Goal: Task Accomplishment & Management: Complete application form

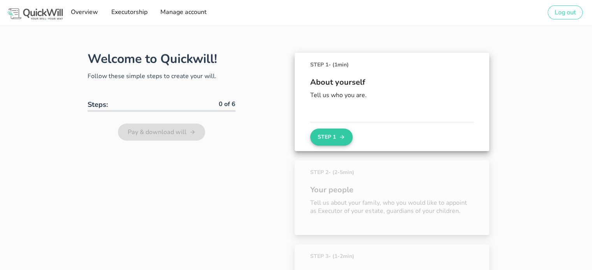
click at [334, 136] on button "Step 1" at bounding box center [331, 137] width 42 height 17
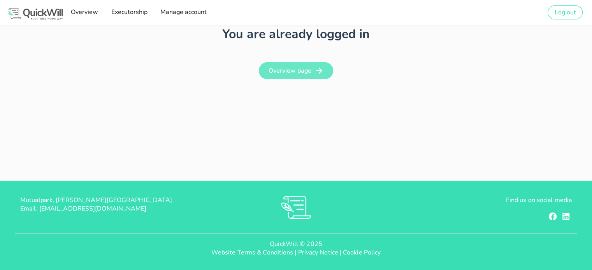
click at [297, 66] on span "Overview page" at bounding box center [296, 70] width 59 height 9
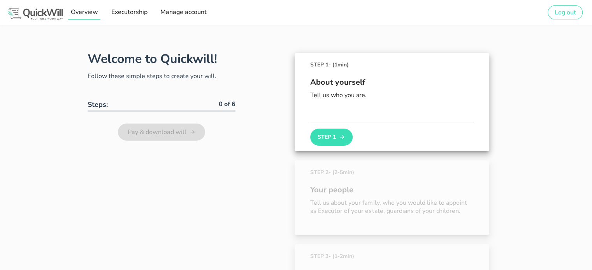
click at [89, 12] on span "Overview" at bounding box center [84, 12] width 28 height 9
click at [186, 12] on span "Manage account" at bounding box center [183, 12] width 47 height 9
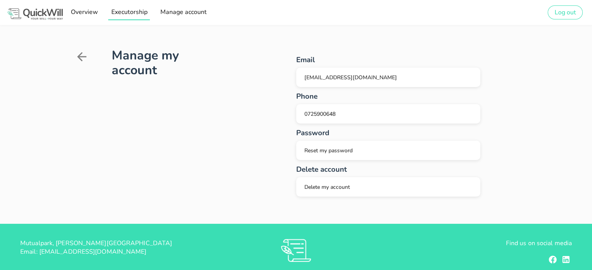
click at [139, 12] on span "Executorship" at bounding box center [128, 12] width 37 height 9
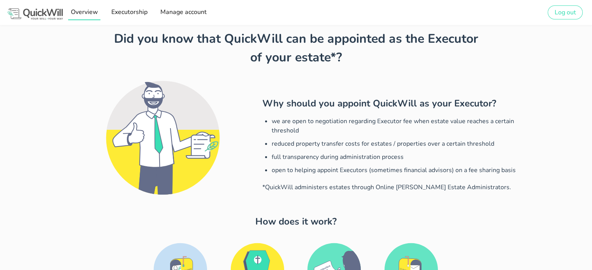
click at [71, 14] on span "Overview" at bounding box center [84, 12] width 28 height 9
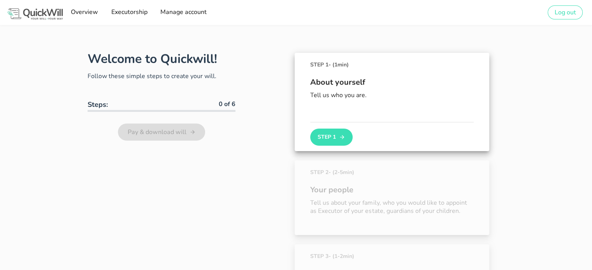
click at [51, 13] on img at bounding box center [35, 14] width 58 height 14
click at [34, 10] on img at bounding box center [35, 14] width 58 height 14
click at [150, 129] on div "Pay & download will" at bounding box center [162, 132] width 148 height 22
click at [338, 121] on div "About yourself Tell us who you are." at bounding box center [391, 95] width 163 height 53
click at [334, 139] on button "Step 1" at bounding box center [331, 137] width 42 height 17
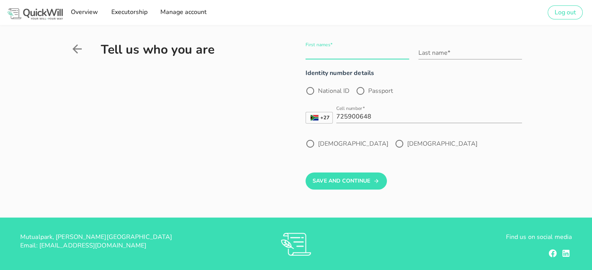
click at [330, 56] on input "First names*" at bounding box center [356, 53] width 103 height 12
type input "Arista"
type input "Mootheram"
click at [303, 94] on div at bounding box center [309, 90] width 13 height 13
radio input "true"
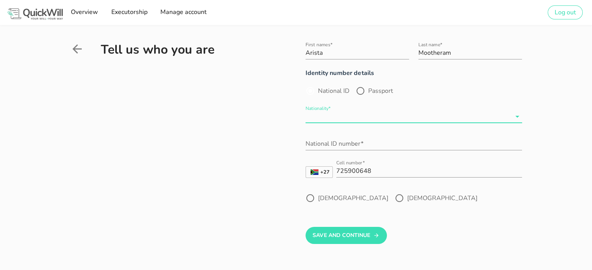
click at [339, 113] on input "Nationality*" at bounding box center [407, 116] width 205 height 12
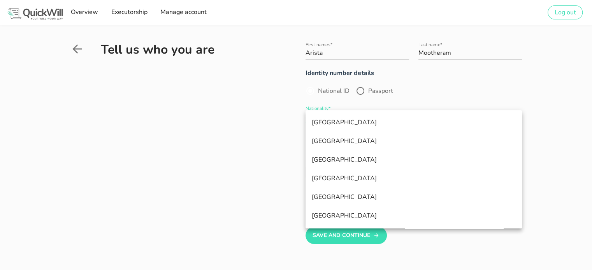
click at [343, 117] on div "South Africa" at bounding box center [414, 122] width 204 height 17
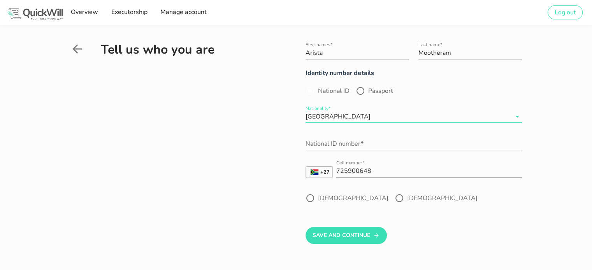
drag, startPoint x: 353, startPoint y: 142, endPoint x: 363, endPoint y: 132, distance: 13.8
click at [356, 140] on input "National ID number*" at bounding box center [413, 144] width 216 height 12
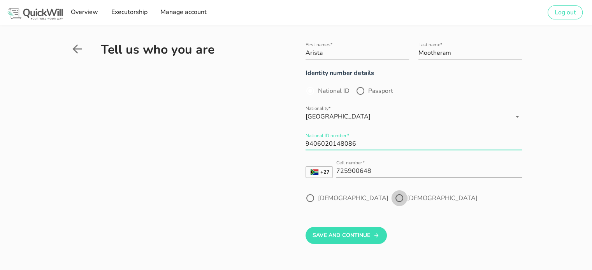
type input "9406020148086"
click at [393, 197] on div at bounding box center [399, 198] width 13 height 13
radio input "true"
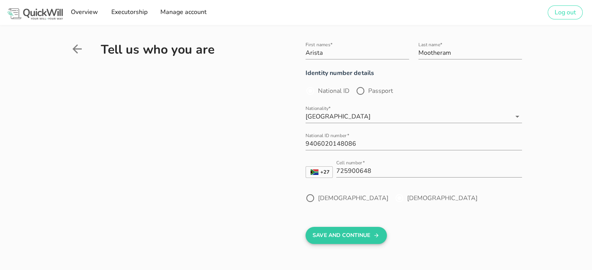
click at [347, 236] on button "Save And Continue" at bounding box center [345, 235] width 81 height 17
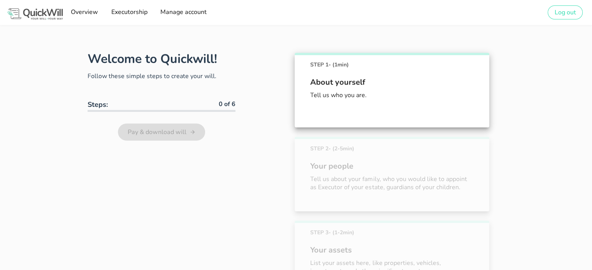
scroll to position [43, 0]
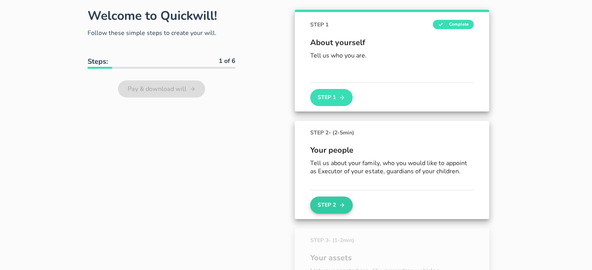
click at [319, 204] on button "Step 2" at bounding box center [331, 205] width 42 height 17
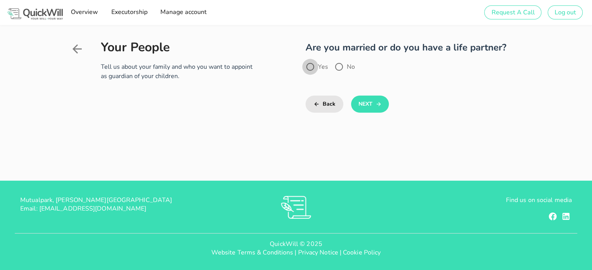
click at [310, 66] on div at bounding box center [309, 66] width 13 height 13
radio input "true"
click at [366, 102] on button "Next" at bounding box center [370, 104] width 38 height 17
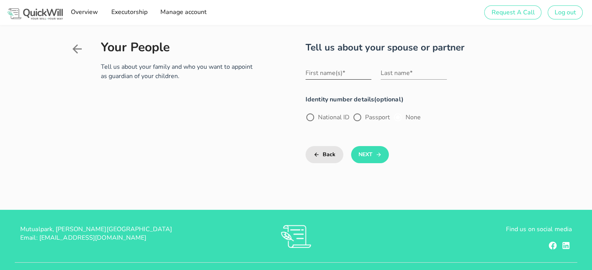
click at [339, 77] on input "First name(s)*" at bounding box center [338, 73] width 66 height 12
type input "Sachin"
type input "Ramdharee"
click at [312, 115] on div at bounding box center [309, 117] width 13 height 13
radio input "true"
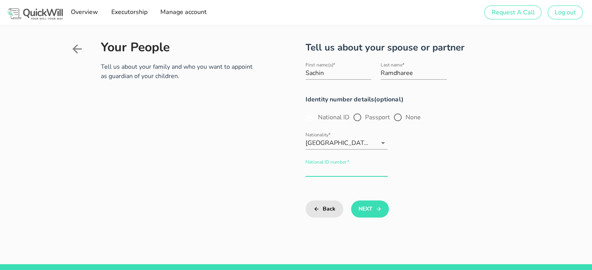
click at [335, 165] on div "National ID number*" at bounding box center [346, 170] width 82 height 12
click at [519, 8] on span "Request A Call" at bounding box center [513, 12] width 44 height 9
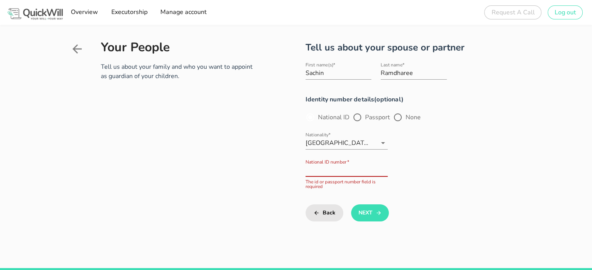
click at [339, 167] on div "National ID number*" at bounding box center [346, 170] width 82 height 12
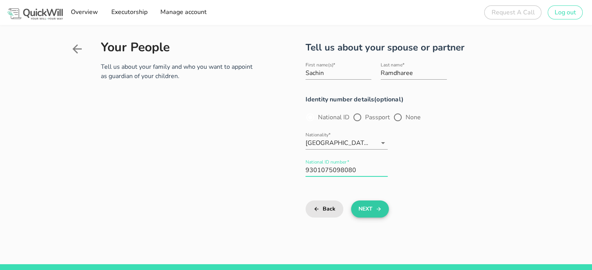
type input "9301075098080"
click at [382, 210] on button "Next" at bounding box center [370, 209] width 38 height 17
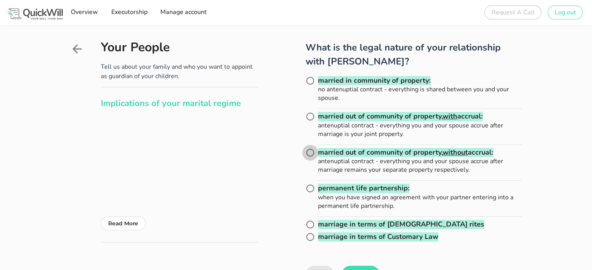
click at [306, 153] on div at bounding box center [309, 152] width 13 height 13
radio input "true"
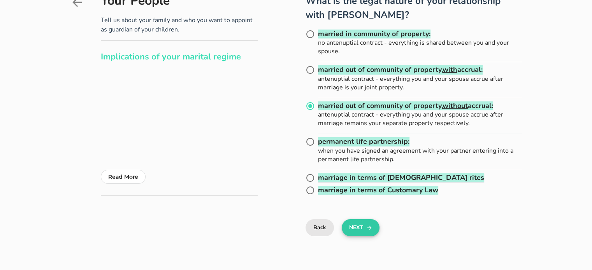
click at [357, 227] on button "Next" at bounding box center [361, 227] width 38 height 17
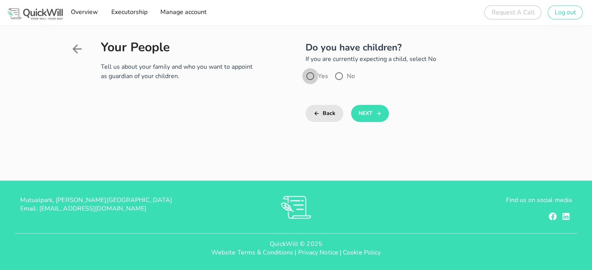
click at [312, 78] on div at bounding box center [309, 76] width 13 height 13
radio input "true"
click at [368, 113] on button "Next" at bounding box center [370, 113] width 38 height 17
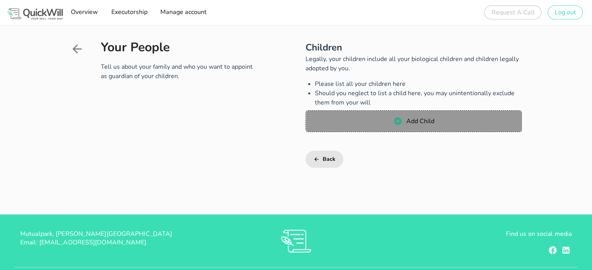
click at [384, 124] on span "Add Child" at bounding box center [413, 121] width 200 height 9
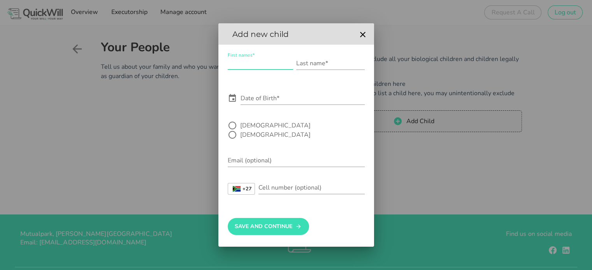
click at [258, 68] on input "First names*" at bounding box center [260, 63] width 65 height 12
type input "Ira"
type input "Ramdharee"
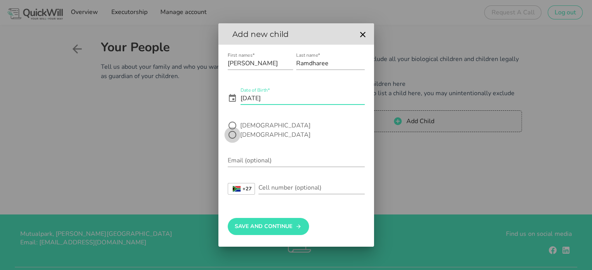
type input "10 May 2020"
click at [239, 129] on div at bounding box center [232, 134] width 13 height 13
radio input "true"
click at [267, 156] on input "Email (optional)" at bounding box center [296, 160] width 137 height 12
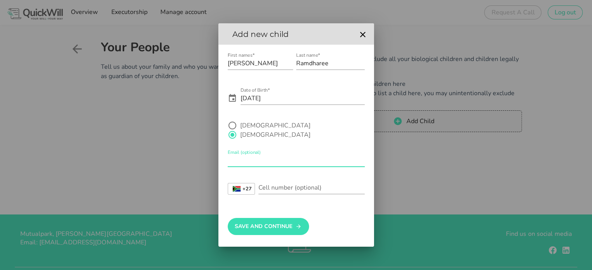
click at [269, 154] on input "Email (optional)" at bounding box center [296, 160] width 137 height 12
click at [234, 208] on div "Save And Continue" at bounding box center [296, 222] width 137 height 38
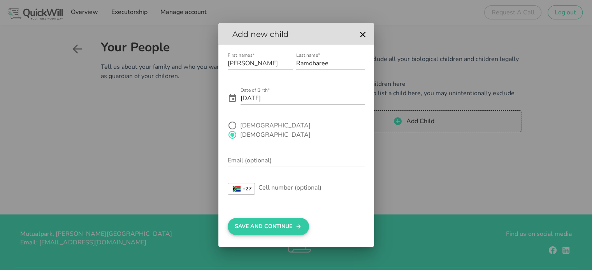
click at [272, 218] on button "Save And Continue" at bounding box center [268, 226] width 81 height 17
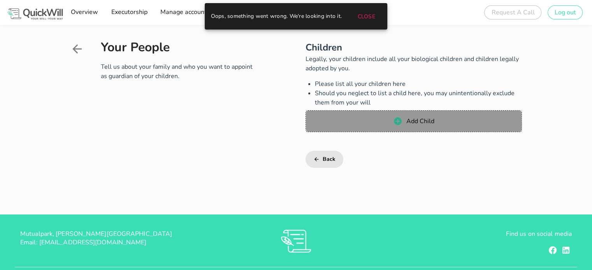
click at [392, 123] on span "Add Child" at bounding box center [413, 121] width 200 height 9
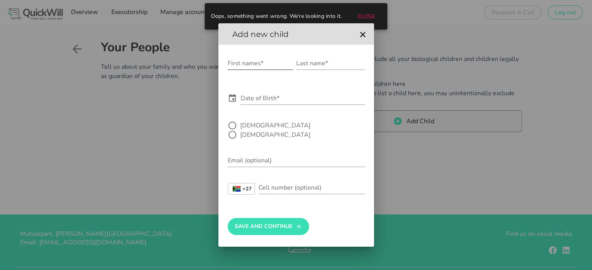
click at [240, 75] on div "First names*" at bounding box center [260, 67] width 65 height 21
click at [243, 69] on input "First names*" at bounding box center [260, 63] width 65 height 12
type input "Ira"
type input "Ramdharee"
drag, startPoint x: 241, startPoint y: 105, endPoint x: 237, endPoint y: 104, distance: 4.6
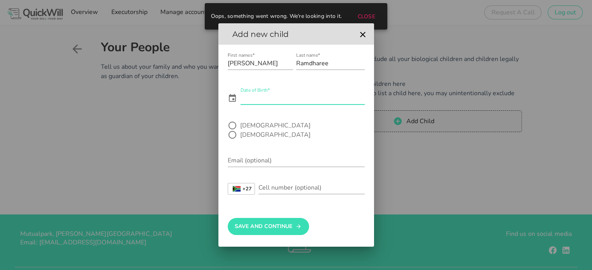
click at [241, 105] on input "Date of Birth*" at bounding box center [302, 98] width 124 height 12
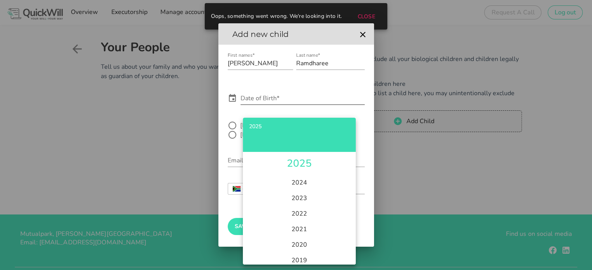
click at [229, 99] on icon at bounding box center [232, 98] width 9 height 9
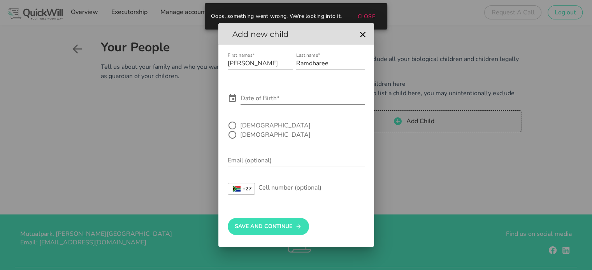
click at [229, 99] on icon at bounding box center [232, 98] width 9 height 9
click at [256, 99] on div "Date of Birth*" at bounding box center [302, 98] width 124 height 12
click at [233, 101] on icon at bounding box center [232, 98] width 7 height 8
drag, startPoint x: 222, startPoint y: 100, endPoint x: 232, endPoint y: 104, distance: 10.6
click at [222, 100] on div "First names* Ira Last name* Ramdharee Date of Birth* Male Female Email (optiona…" at bounding box center [296, 146] width 156 height 202
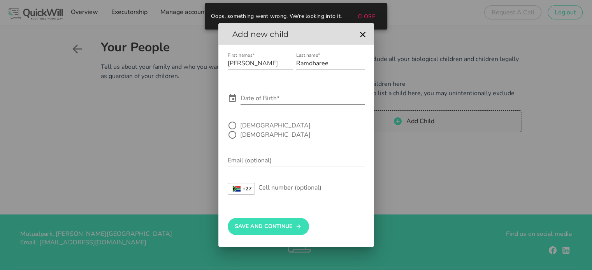
click at [232, 102] on icon at bounding box center [232, 98] width 7 height 8
click at [254, 105] on input "Date of Birth*" at bounding box center [302, 98] width 124 height 12
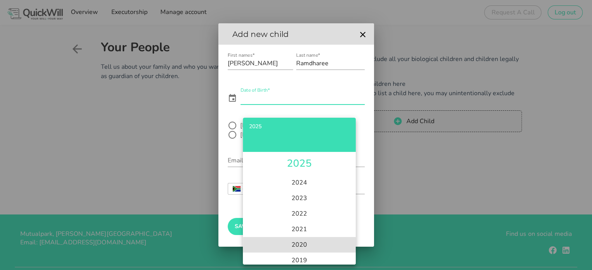
click at [300, 244] on li "2020" at bounding box center [299, 245] width 113 height 16
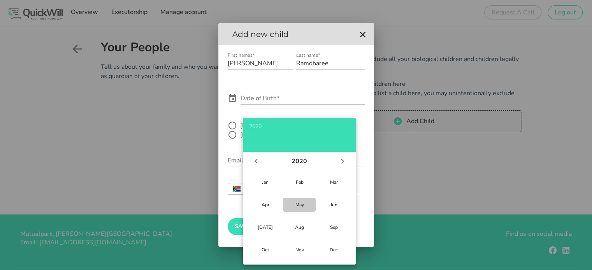
click at [293, 203] on div "May" at bounding box center [299, 205] width 20 height 6
click at [257, 217] on div "10" at bounding box center [255, 220] width 8 height 6
type input "2020-05-10"
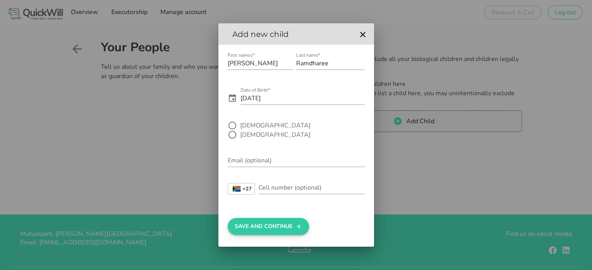
click at [276, 222] on button "Save And Continue" at bounding box center [268, 226] width 81 height 17
click at [271, 131] on label "Female" at bounding box center [275, 135] width 70 height 8
radio input "true"
click at [269, 223] on button "Save And Continue" at bounding box center [268, 226] width 81 height 17
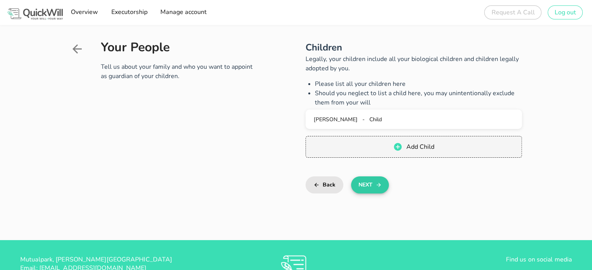
click at [363, 184] on button "Next" at bounding box center [370, 185] width 38 height 17
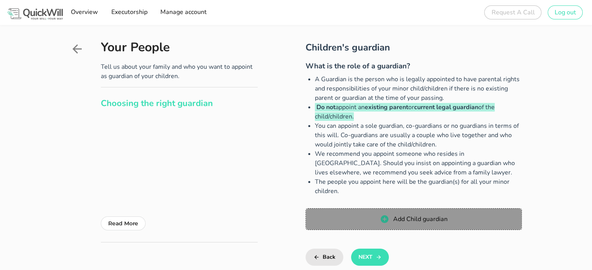
click at [401, 219] on span "Add Child guardian" at bounding box center [419, 219] width 55 height 9
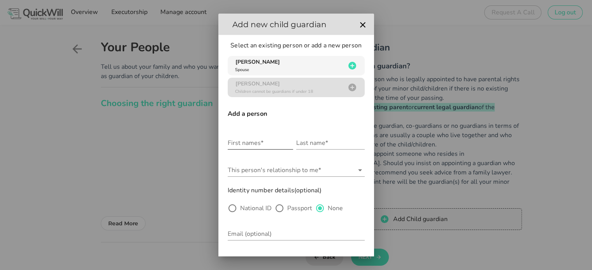
click at [261, 144] on input "First names*" at bounding box center [260, 143] width 65 height 12
type input "Virushka"
type input "Mootheram"
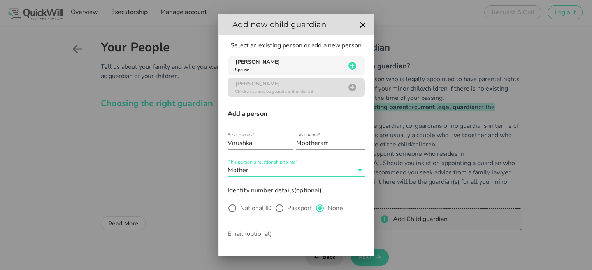
click at [243, 208] on label "National ID" at bounding box center [256, 209] width 32 height 8
radio input "true"
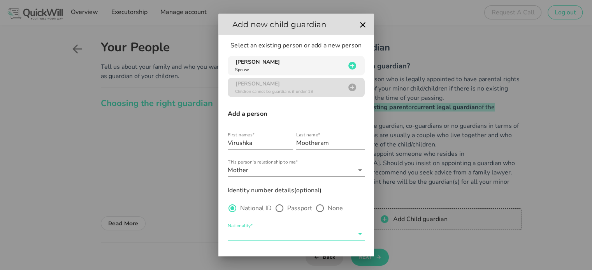
click at [255, 232] on input "Nationality*" at bounding box center [291, 234] width 126 height 12
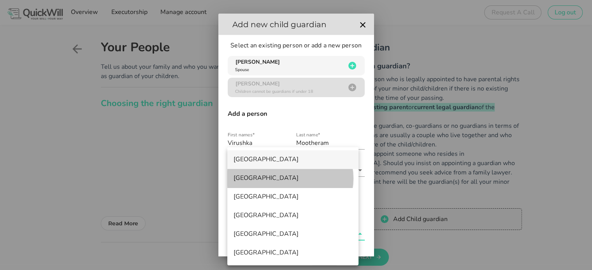
drag, startPoint x: 232, startPoint y: 165, endPoint x: 248, endPoint y: 160, distance: 17.4
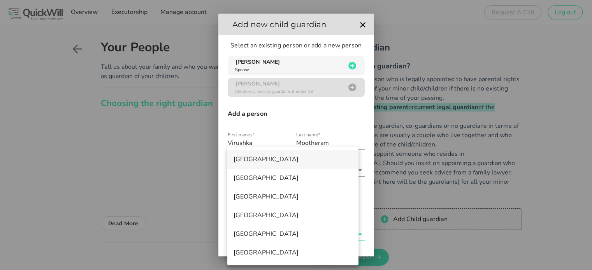
click at [249, 159] on div "South Africa" at bounding box center [292, 159] width 119 height 7
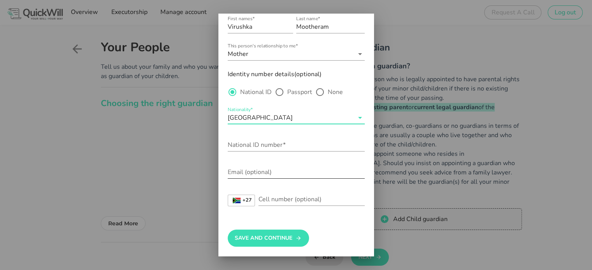
scroll to position [117, 0]
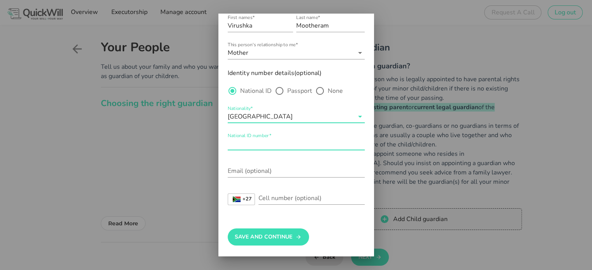
click at [253, 142] on div "National ID number*" at bounding box center [296, 144] width 137 height 12
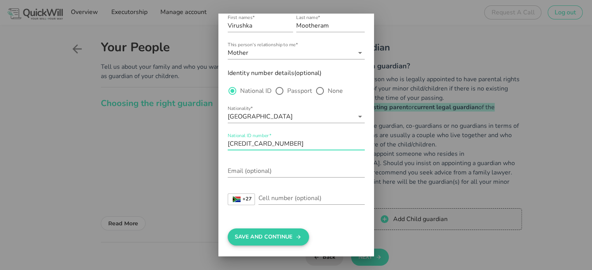
type input "6903240086081"
click at [259, 233] on button "Save And Continue" at bounding box center [268, 237] width 81 height 17
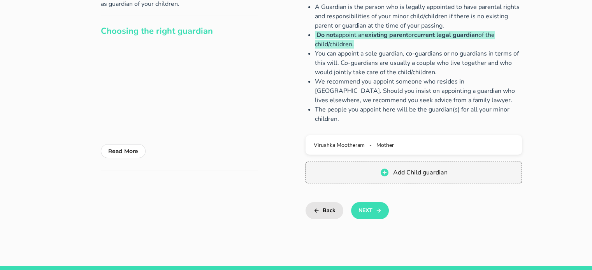
scroll to position [95, 0]
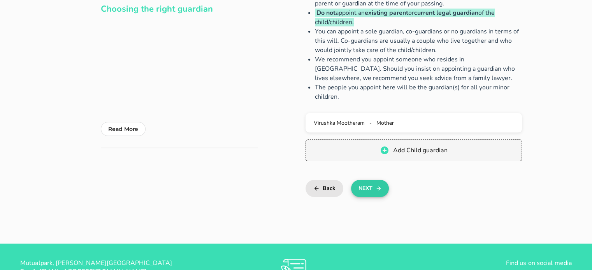
click at [364, 191] on button "Next" at bounding box center [370, 188] width 38 height 17
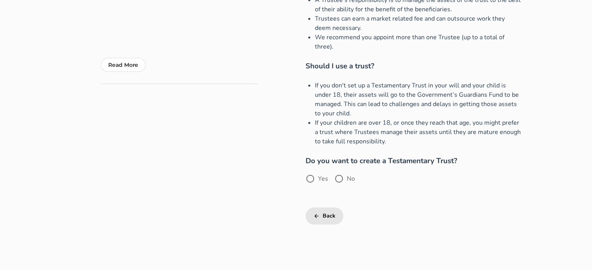
scroll to position [172, 0]
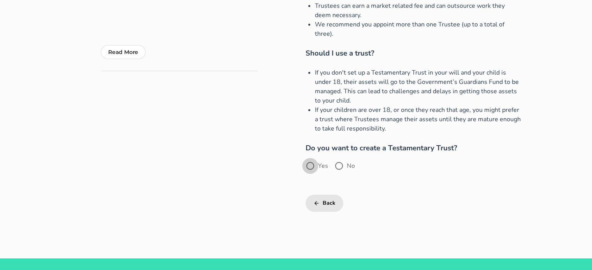
click at [315, 168] on div at bounding box center [309, 166] width 13 height 13
radio input "true"
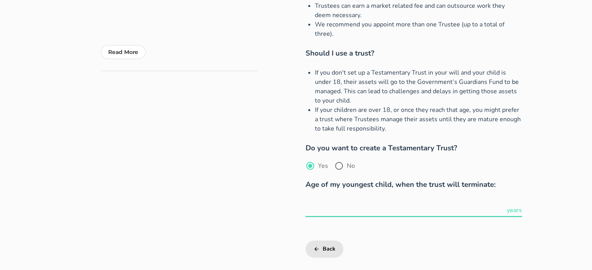
click at [353, 210] on input "text" at bounding box center [405, 210] width 200 height 12
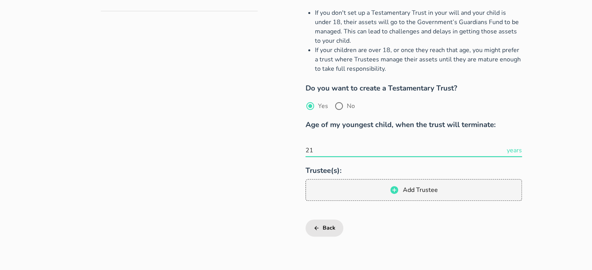
scroll to position [243, 0]
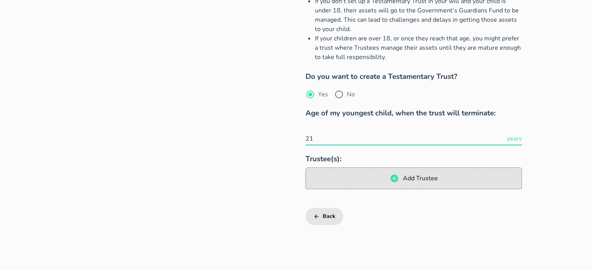
type input "21"
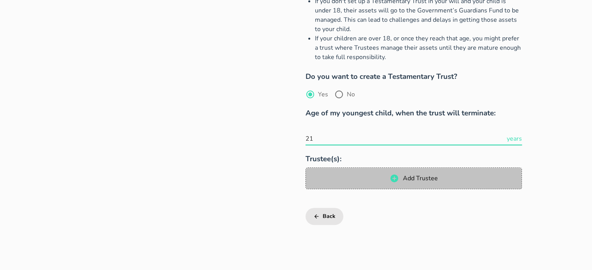
click at [414, 181] on span "Add Trustee" at bounding box center [419, 178] width 35 height 9
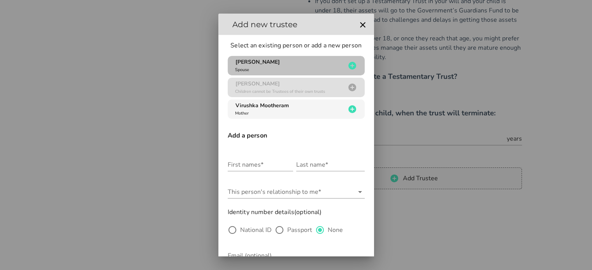
click at [267, 63] on span "Sachin Ramdharee" at bounding box center [257, 61] width 44 height 7
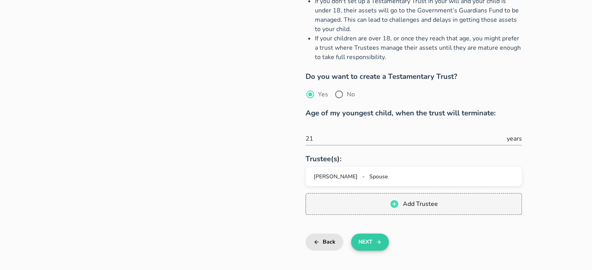
click at [377, 239] on icon "button" at bounding box center [378, 242] width 6 height 9
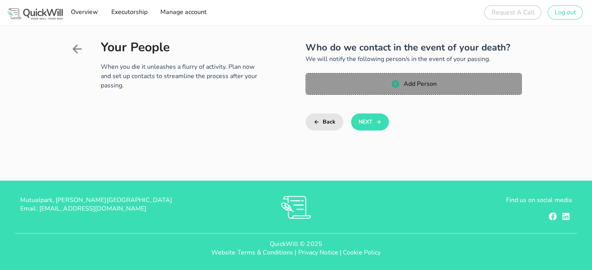
click at [420, 86] on span "Add Person" at bounding box center [419, 84] width 33 height 9
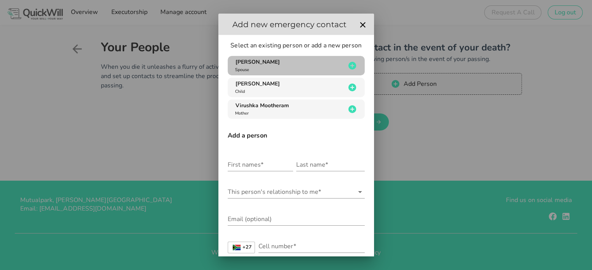
click at [265, 65] on span "Sachin Ramdharee" at bounding box center [257, 61] width 44 height 7
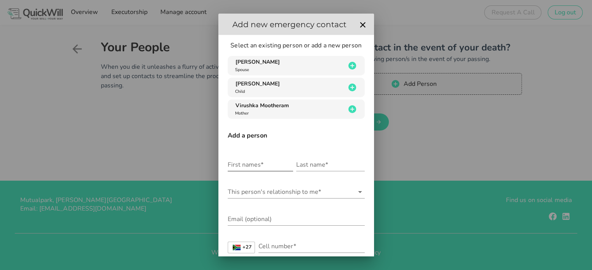
type input "Sachin"
type input "Ramdharee"
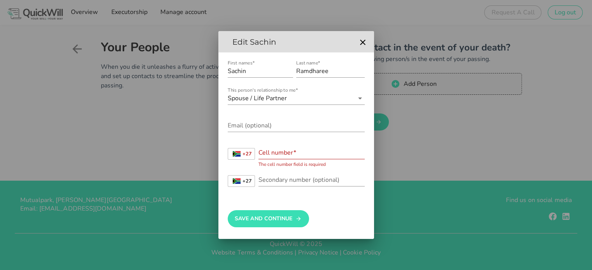
click at [275, 152] on input "Cell number*" at bounding box center [311, 153] width 106 height 12
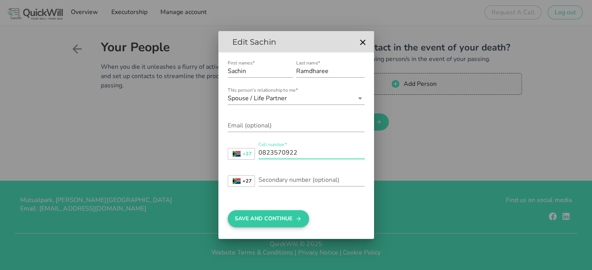
type input "0823570922"
click at [263, 214] on button "Save And Continue" at bounding box center [268, 218] width 81 height 17
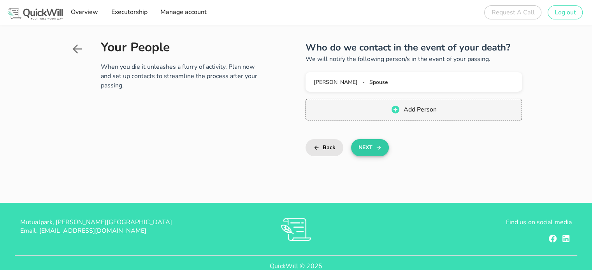
click at [375, 147] on icon "button" at bounding box center [378, 147] width 6 height 9
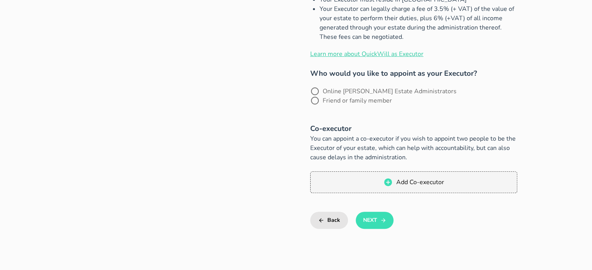
scroll to position [257, 0]
click at [392, 97] on label "Friend or family member" at bounding box center [357, 101] width 69 height 8
radio input "true"
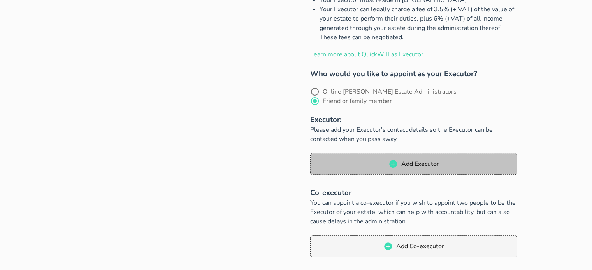
click at [395, 160] on icon "button" at bounding box center [393, 164] width 8 height 8
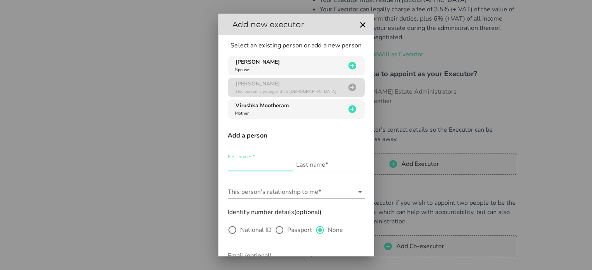
click at [266, 163] on input "First names*" at bounding box center [260, 165] width 65 height 12
type input "Samika"
type input "Mootheram"
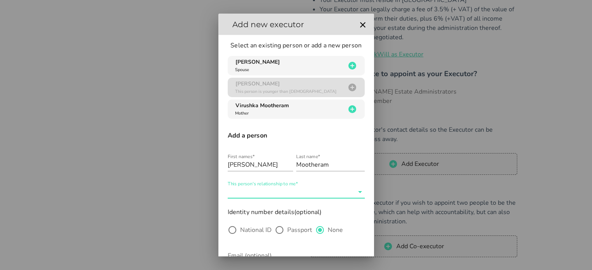
click at [294, 188] on input "This person's relationship to me*" at bounding box center [291, 192] width 126 height 12
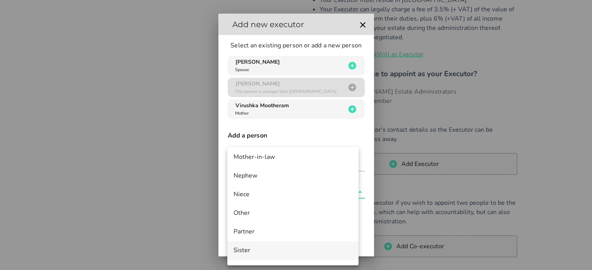
scroll to position [370, 0]
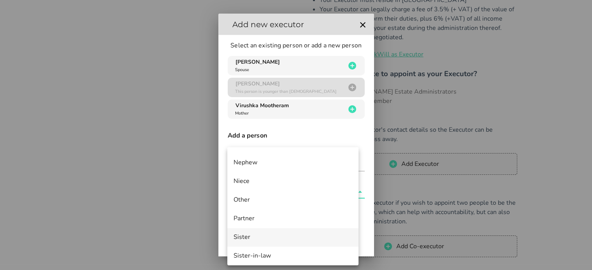
click at [254, 233] on div "Sister" at bounding box center [292, 237] width 119 height 17
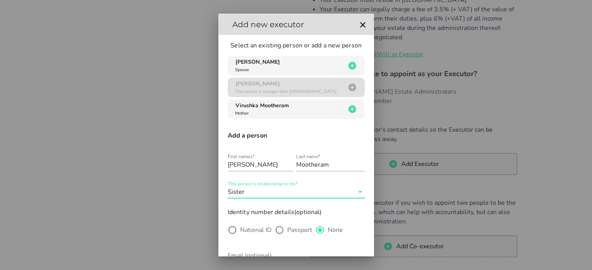
click at [251, 226] on label "National ID" at bounding box center [256, 230] width 32 height 8
radio input "true"
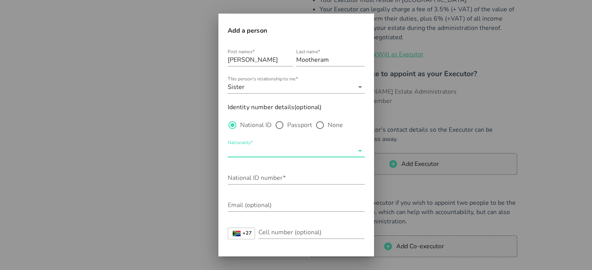
click at [282, 147] on input "Nationality*" at bounding box center [291, 151] width 126 height 12
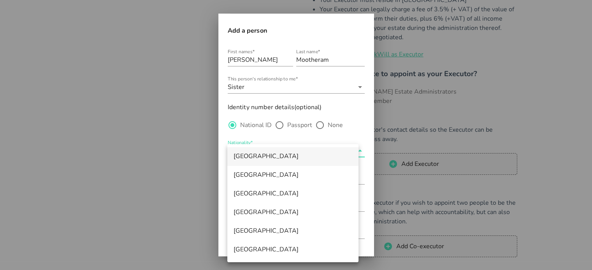
click at [248, 156] on div "South Africa" at bounding box center [292, 156] width 119 height 7
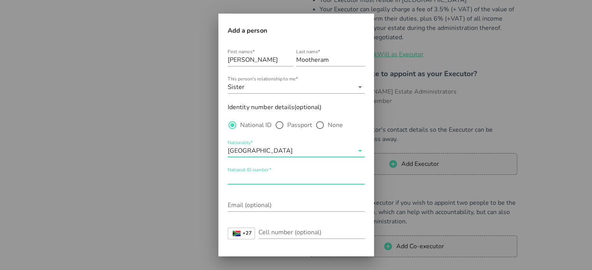
click at [259, 181] on input "National ID number*" at bounding box center [296, 178] width 137 height 12
type input "9705280118089"
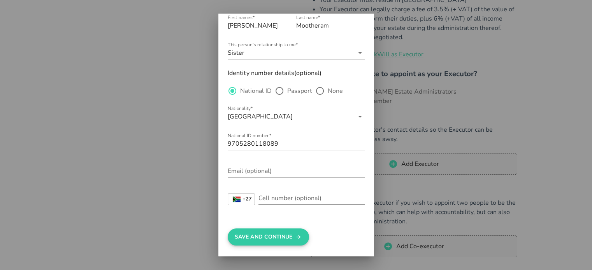
click at [289, 240] on button "Save And Continue" at bounding box center [268, 237] width 81 height 17
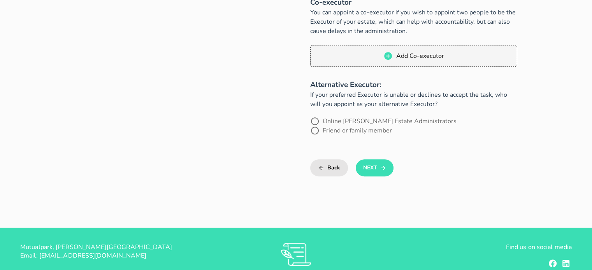
scroll to position [452, 0]
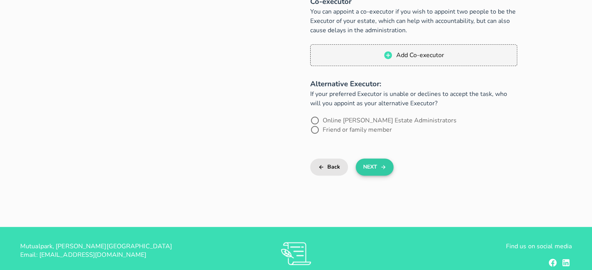
click at [374, 159] on button "Next" at bounding box center [375, 167] width 38 height 17
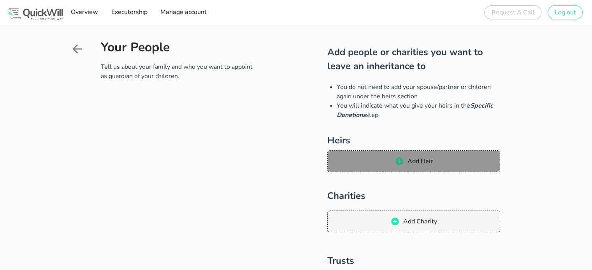
click at [409, 160] on span "Add Heir" at bounding box center [420, 161] width 26 height 9
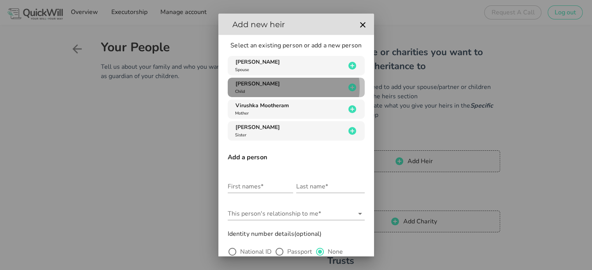
click at [271, 86] on span "Ira Ramdharee" at bounding box center [257, 83] width 44 height 7
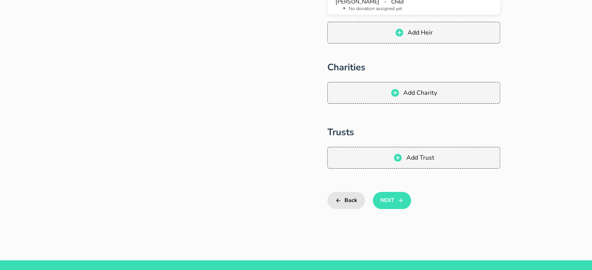
scroll to position [160, 0]
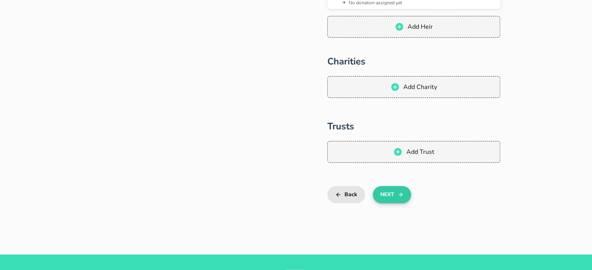
click at [392, 192] on button "Next" at bounding box center [392, 194] width 38 height 17
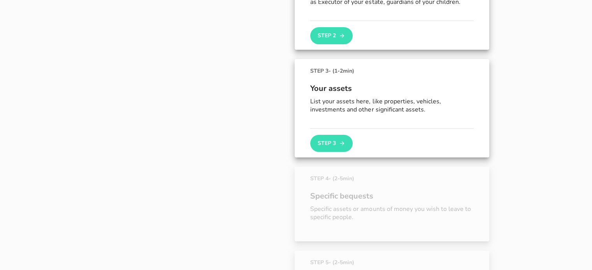
scroll to position [224, 0]
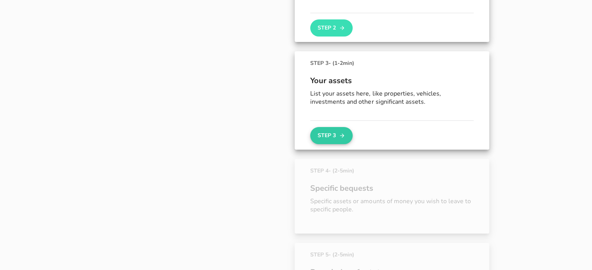
click at [331, 135] on button "Step 3" at bounding box center [331, 135] width 42 height 17
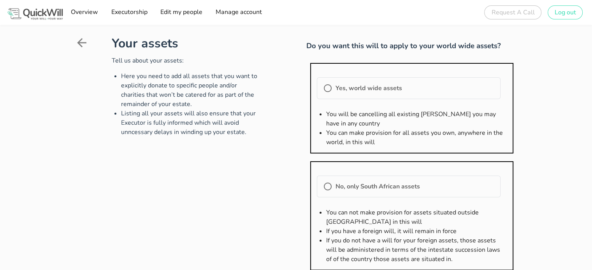
click at [365, 186] on label "No, only South African assets" at bounding box center [414, 187] width 159 height 8
radio input "true"
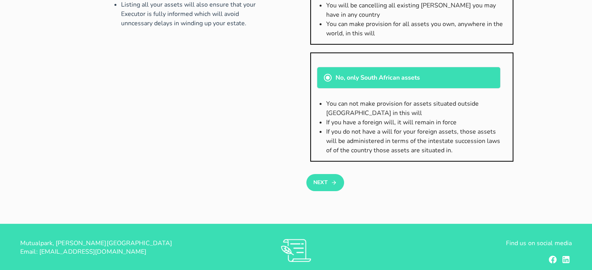
scroll to position [113, 0]
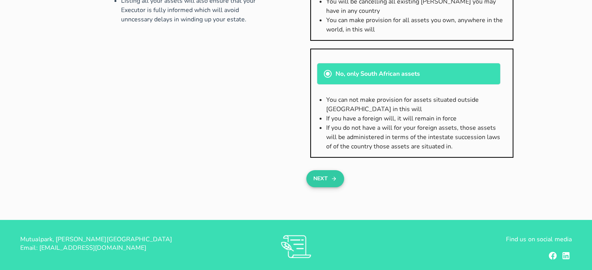
click at [325, 175] on button "Next" at bounding box center [325, 178] width 38 height 17
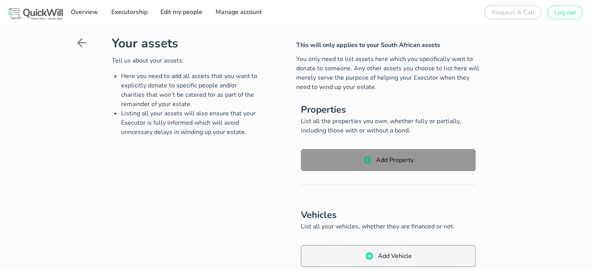
click at [383, 160] on span "Add Property" at bounding box center [394, 160] width 38 height 9
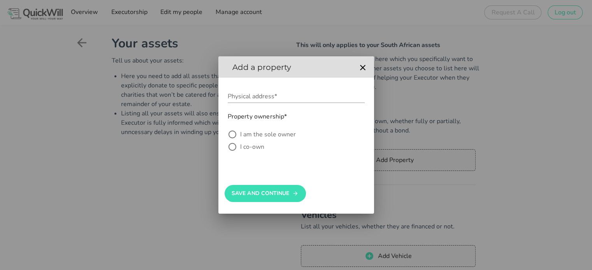
click at [243, 144] on label "I co-own" at bounding box center [302, 147] width 124 height 8
radio input "true"
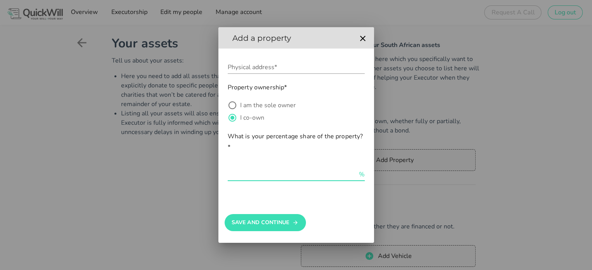
click at [281, 175] on input "text" at bounding box center [293, 174] width 130 height 12
type input "50"
click at [244, 67] on input "Physical address*" at bounding box center [296, 67] width 137 height 12
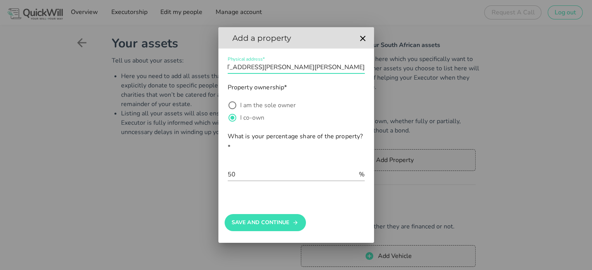
scroll to position [0, 56]
type input "829 Barnard Street, Wingate Park, Vivendi Unit 16, Pretoria, Gauteng"
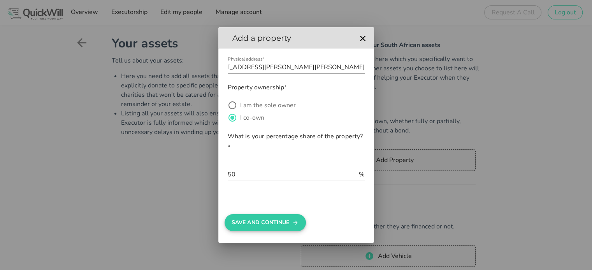
click at [274, 222] on button "Save And Continue" at bounding box center [264, 222] width 81 height 17
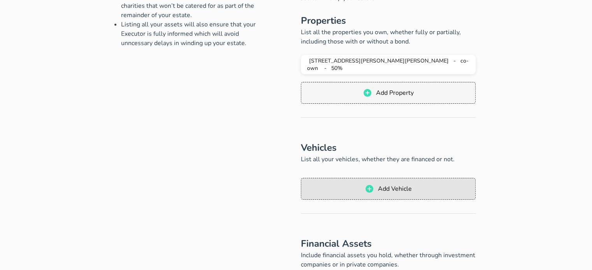
scroll to position [95, 0]
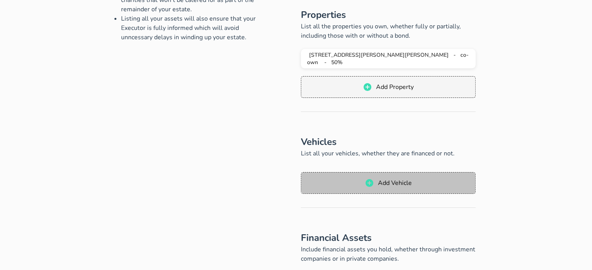
click at [408, 185] on span "Add Vehicle" at bounding box center [394, 183] width 34 height 9
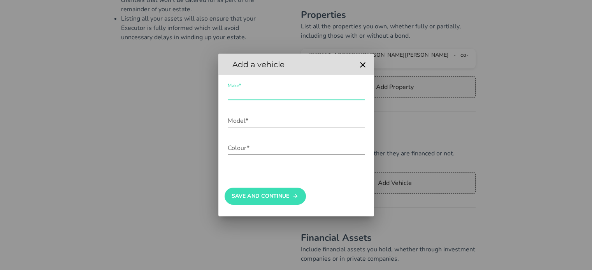
click at [251, 88] on input "Make*" at bounding box center [296, 94] width 137 height 12
type input "VW T-Cross"
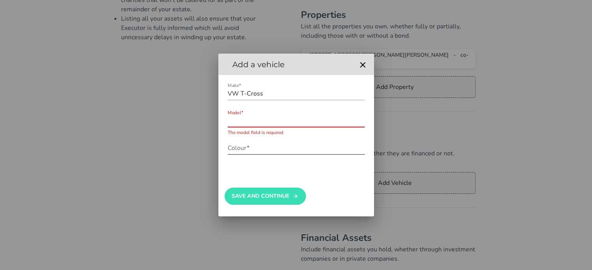
paste input "T-CROSS 1.0 TSI COMFORTLINE"
drag, startPoint x: 255, startPoint y: 119, endPoint x: 178, endPoint y: 119, distance: 77.4
click at [178, 119] on div "Sign up to create your free will The first step in setting up your will is crea…" at bounding box center [296, 241] width 592 height 672
type input "1.0 TSI COMFORTLINE"
click at [254, 149] on input "Colour*" at bounding box center [296, 148] width 137 height 12
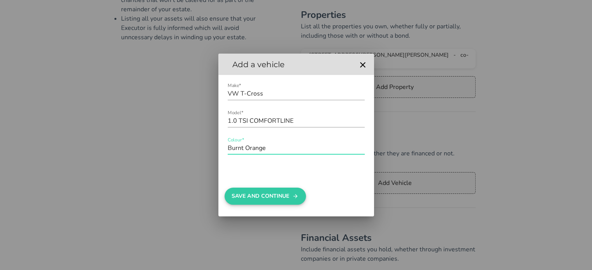
type input "Burnt Orange"
click at [261, 198] on button "Save And Continue" at bounding box center [264, 196] width 81 height 17
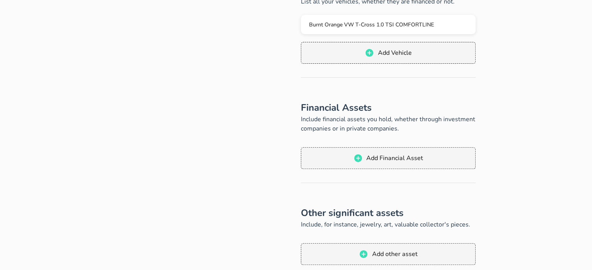
scroll to position [255, 0]
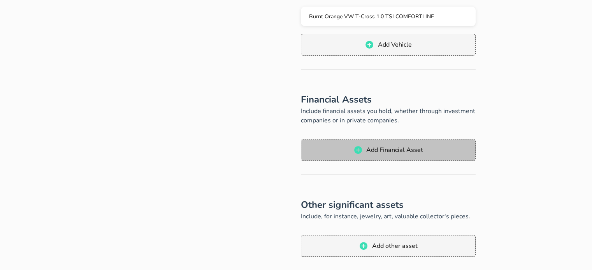
click at [380, 151] on span "Add Financial Asset" at bounding box center [394, 150] width 57 height 9
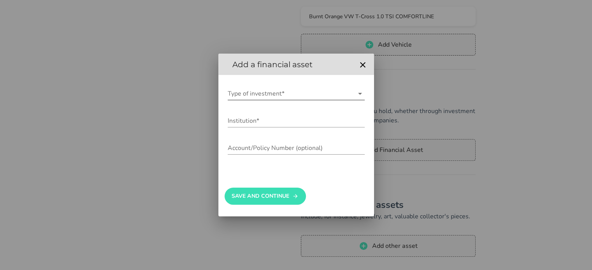
click at [288, 92] on input "Type of investment*" at bounding box center [291, 94] width 126 height 12
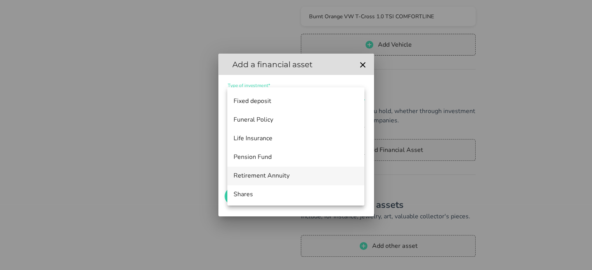
scroll to position [17, 0]
click at [280, 177] on div "Retirement Annuity" at bounding box center [295, 175] width 124 height 7
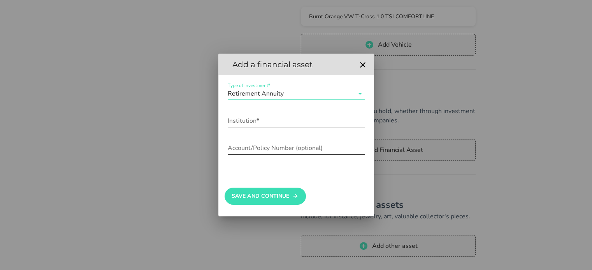
scroll to position [0, 0]
click at [275, 125] on input "Institution*" at bounding box center [296, 121] width 137 height 12
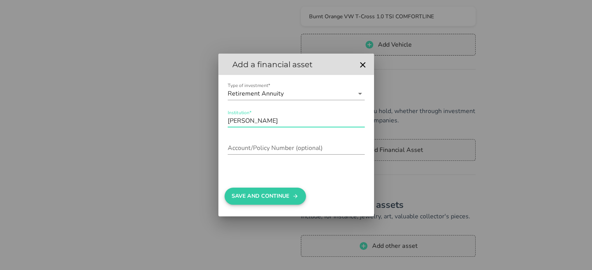
type input "Allen Gray"
click at [274, 191] on button "Save And Continue" at bounding box center [264, 196] width 81 height 17
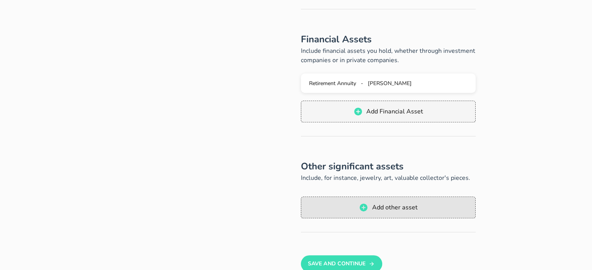
scroll to position [316, 0]
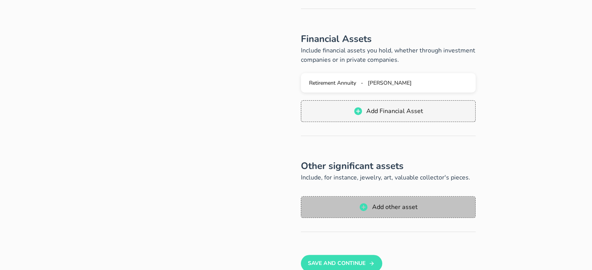
click at [400, 209] on span "Add other asset" at bounding box center [394, 207] width 46 height 9
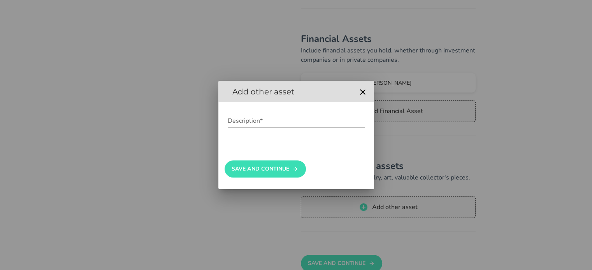
click at [301, 118] on input "Description*" at bounding box center [296, 121] width 137 height 12
type input "C"
drag, startPoint x: 247, startPoint y: 120, endPoint x: 240, endPoint y: 120, distance: 7.4
click at [240, 120] on input "Description*" at bounding box center [296, 121] width 137 height 12
drag, startPoint x: 240, startPoint y: 120, endPoint x: 230, endPoint y: 127, distance: 12.2
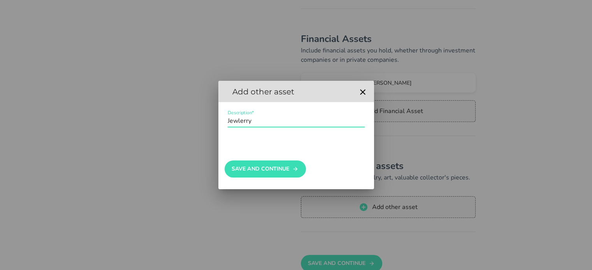
click at [230, 127] on div "Description*" at bounding box center [296, 121] width 137 height 12
type input "Jewelry"
click at [271, 167] on button "Save And Continue" at bounding box center [264, 169] width 81 height 17
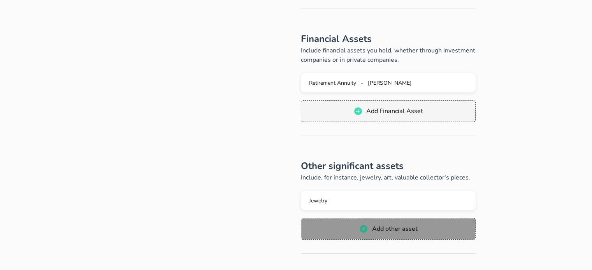
click at [380, 224] on span "Add other asset" at bounding box center [388, 228] width 159 height 9
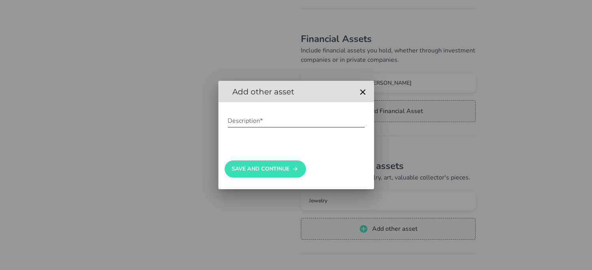
click at [310, 118] on input "Description*" at bounding box center [296, 121] width 137 height 12
click at [361, 93] on icon "button" at bounding box center [362, 92] width 9 height 9
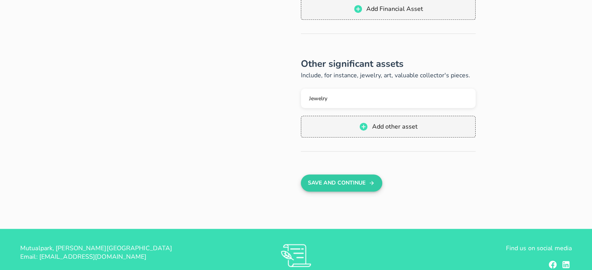
click at [348, 182] on button "Save And Continue" at bounding box center [341, 183] width 81 height 17
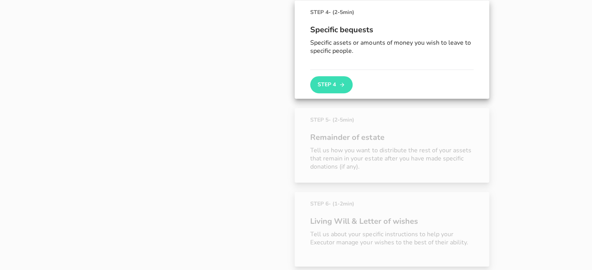
scroll to position [386, 0]
click at [334, 82] on button "Step 4" at bounding box center [331, 85] width 42 height 17
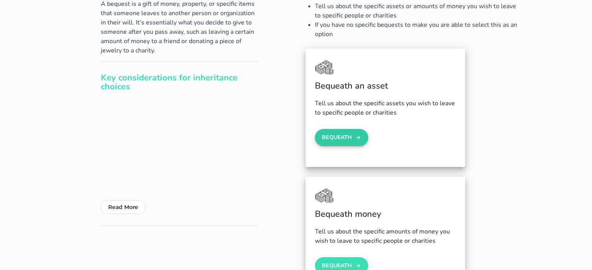
scroll to position [102, 0]
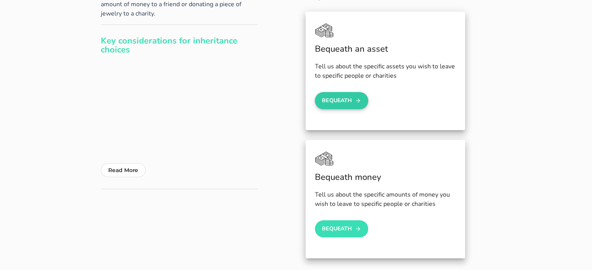
click at [344, 102] on button "Bequeath" at bounding box center [342, 100] width 54 height 17
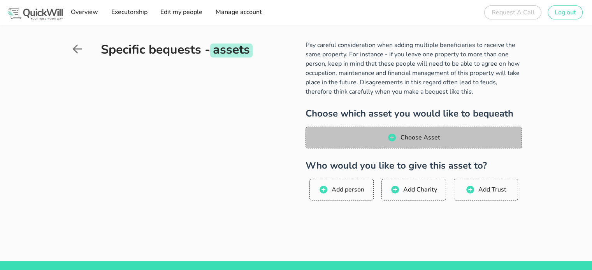
click at [412, 136] on span "Choose Asset" at bounding box center [420, 137] width 40 height 9
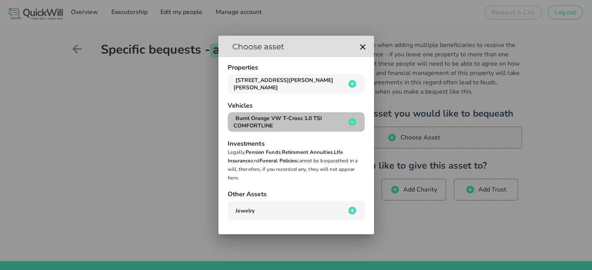
click at [295, 121] on span "Burnt Orange VW T-Cross 1.0 TSI COMFORTLINE" at bounding box center [277, 122] width 88 height 15
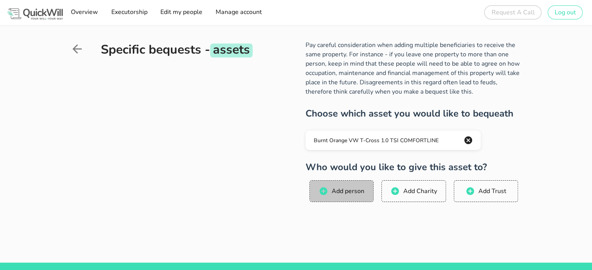
click at [333, 191] on span "Add person" at bounding box center [347, 191] width 33 height 9
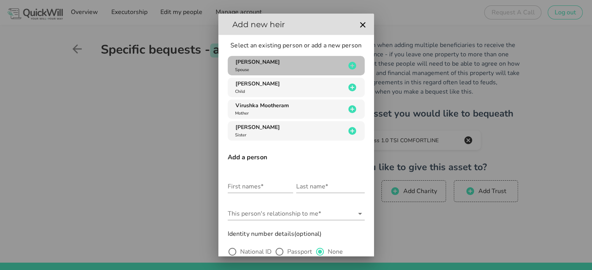
click at [277, 65] on span "Sachin Ramdharee" at bounding box center [257, 61] width 44 height 7
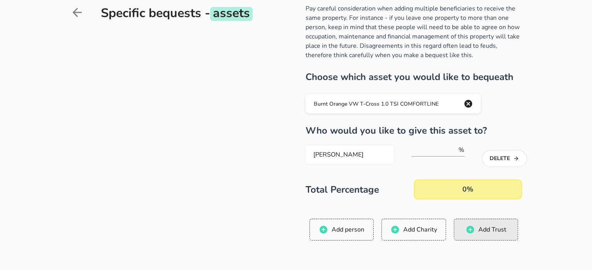
scroll to position [39, 0]
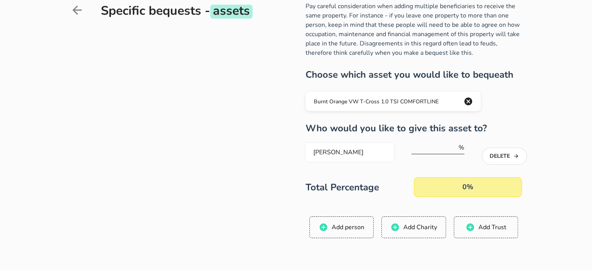
click at [437, 151] on input "number" at bounding box center [434, 148] width 46 height 12
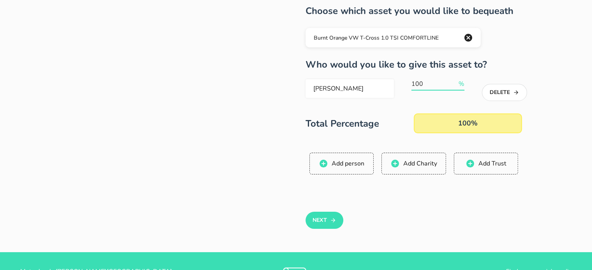
scroll to position [105, 0]
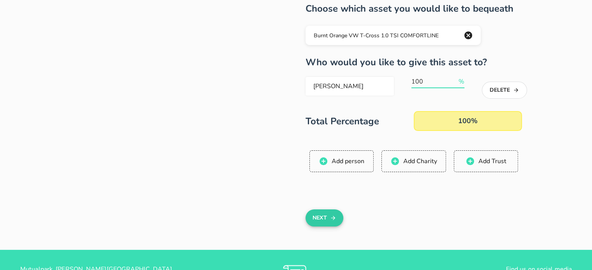
type input "100"
click at [323, 219] on button "Next" at bounding box center [324, 218] width 38 height 17
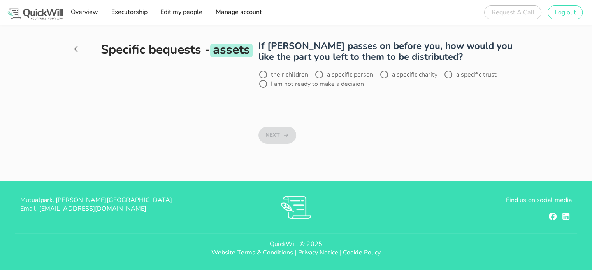
click at [278, 75] on label "their children" at bounding box center [289, 75] width 37 height 8
radio input "true"
click at [277, 133] on button "Next" at bounding box center [277, 135] width 38 height 17
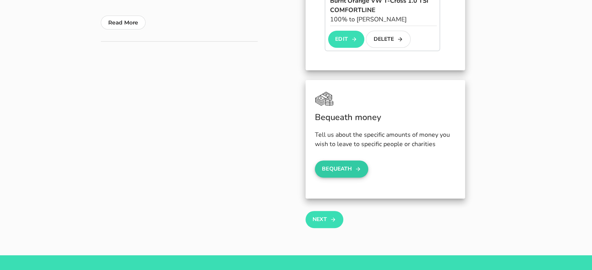
scroll to position [251, 0]
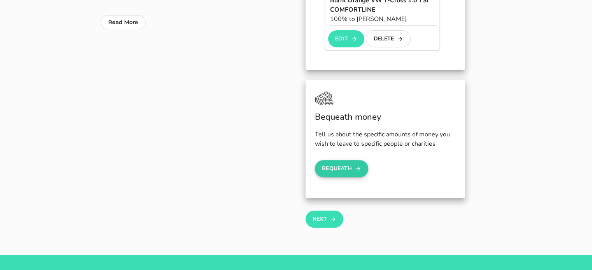
click at [337, 170] on button "Bequeath" at bounding box center [342, 168] width 54 height 17
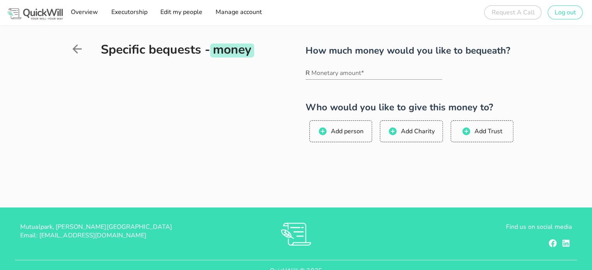
click at [84, 47] on div at bounding box center [85, 52] width 31 height 25
click at [79, 48] on icon at bounding box center [77, 49] width 14 height 14
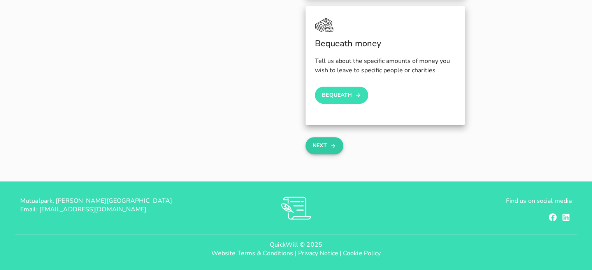
click at [329, 149] on button "Next" at bounding box center [324, 145] width 38 height 17
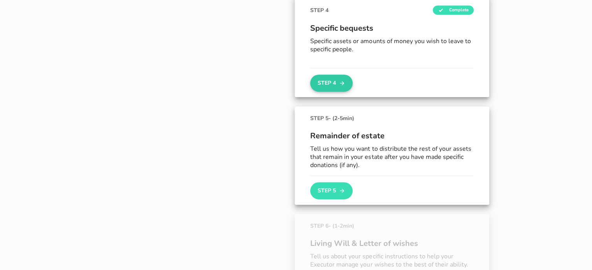
scroll to position [403, 0]
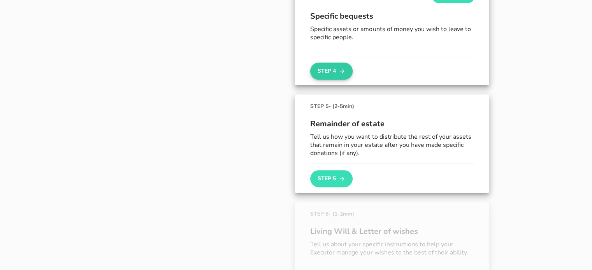
click at [339, 179] on icon "button" at bounding box center [342, 178] width 6 height 9
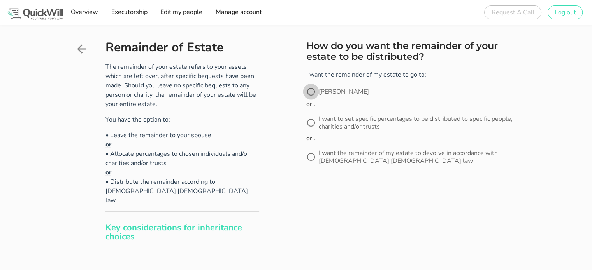
click at [312, 93] on div at bounding box center [310, 91] width 13 height 13
radio input "true"
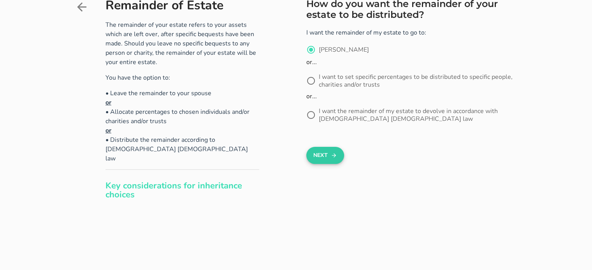
click at [321, 151] on button "Next" at bounding box center [325, 155] width 38 height 17
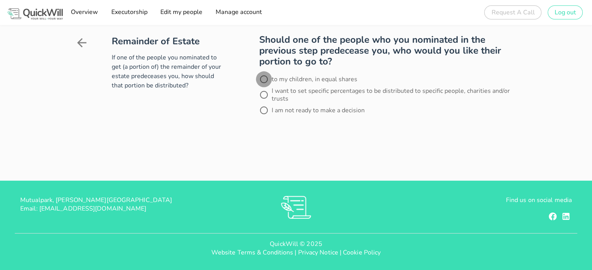
click at [265, 77] on div at bounding box center [263, 79] width 13 height 13
radio input "true"
click at [268, 125] on button "Next" at bounding box center [278, 132] width 38 height 17
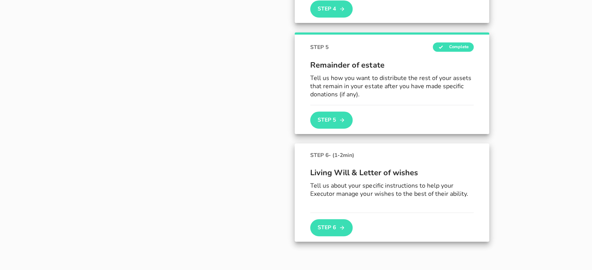
scroll to position [480, 0]
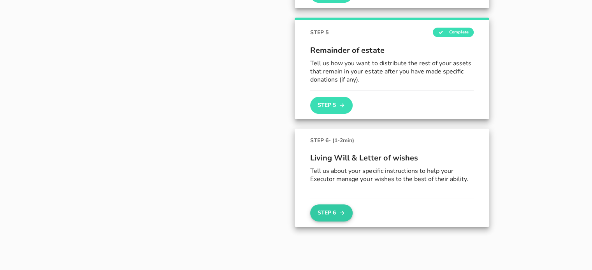
click at [331, 209] on button "Step 6" at bounding box center [331, 213] width 42 height 17
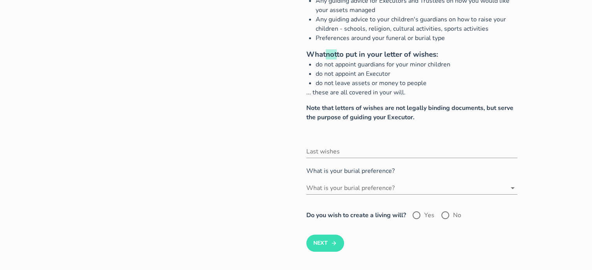
scroll to position [70, 0]
click at [351, 188] on input "What is your burial preference?" at bounding box center [406, 188] width 200 height 12
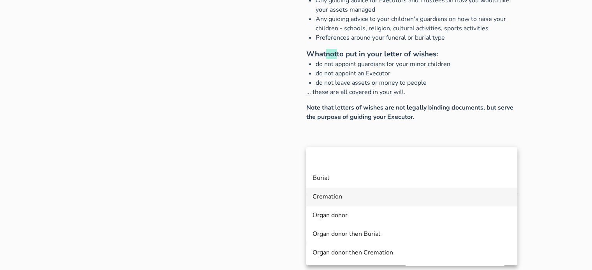
click at [344, 193] on div "Cremation" at bounding box center [411, 197] width 198 height 17
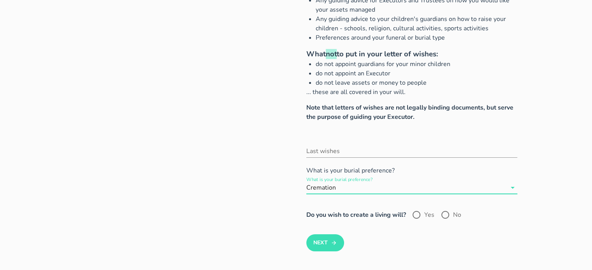
scroll to position [70, 0]
click at [445, 212] on div at bounding box center [444, 214] width 13 height 13
radio input "true"
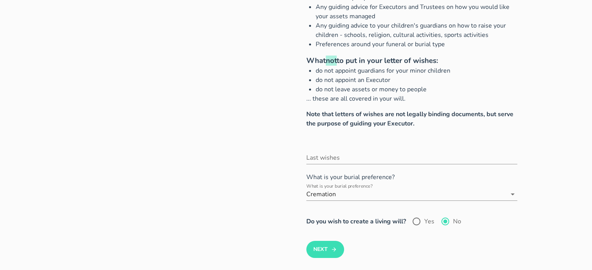
scroll to position [104, 0]
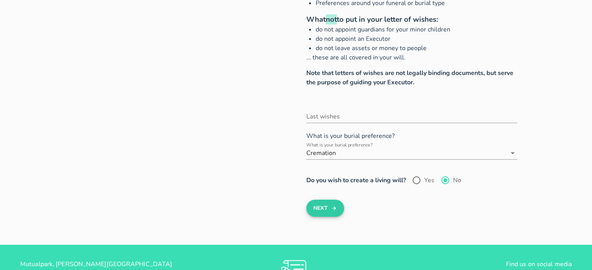
click at [331, 216] on button "Next" at bounding box center [325, 208] width 38 height 17
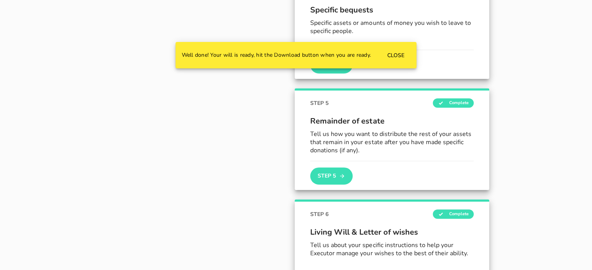
scroll to position [409, 0]
click at [397, 59] on button "CLOSE" at bounding box center [395, 55] width 30 height 14
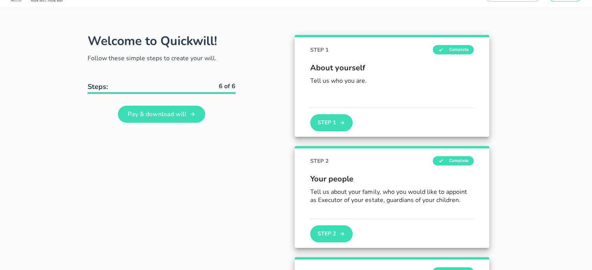
scroll to position [0, 0]
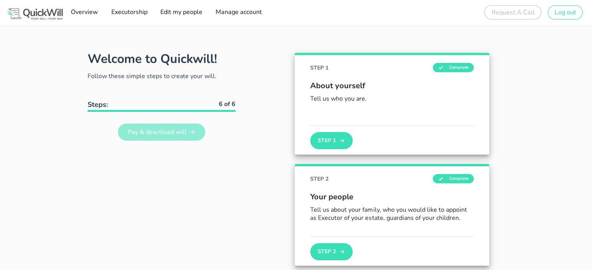
click at [156, 132] on span "Pay & download will" at bounding box center [156, 132] width 59 height 9
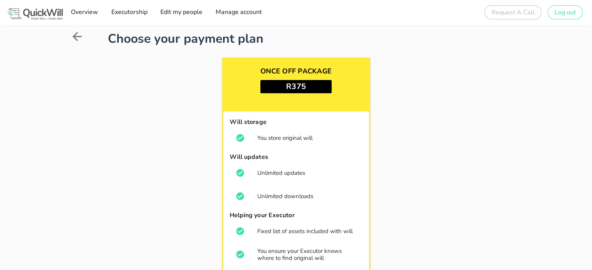
click at [503, 9] on div "Request A Call Oops, something went wrong. We're looking into it. CLOSE Thank y…" at bounding box center [514, 12] width 60 height 19
click at [241, 15] on span "Manage account" at bounding box center [238, 12] width 47 height 9
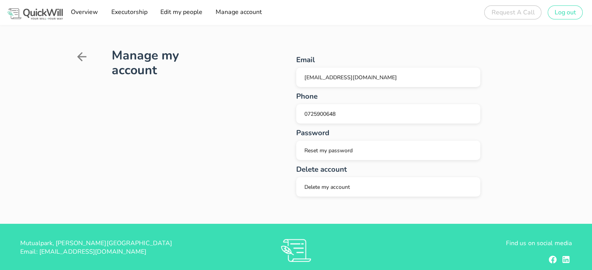
click at [160, 66] on h1 "Manage my account" at bounding box center [167, 63] width 110 height 30
click at [173, 9] on span "Edit my people" at bounding box center [181, 12] width 42 height 9
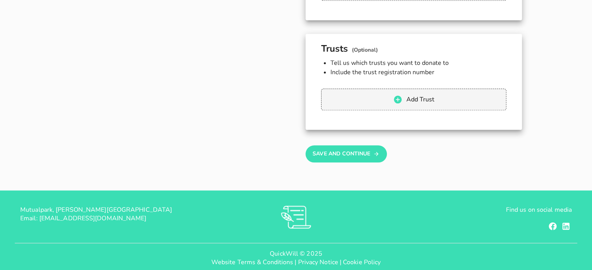
scroll to position [683, 0]
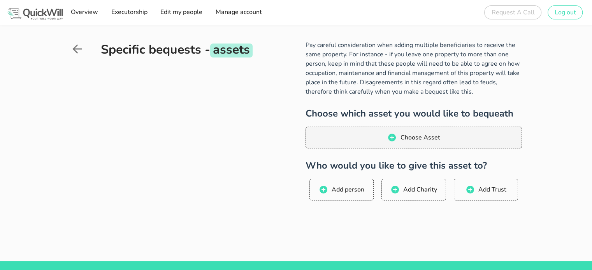
click at [506, 10] on div "Request A Call Oops, something went wrong. We're looking into it. CLOSE Success…" at bounding box center [514, 12] width 60 height 19
click at [81, 11] on span "Overview" at bounding box center [84, 12] width 28 height 9
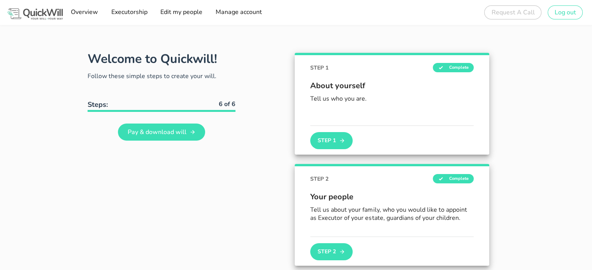
click at [28, 11] on img at bounding box center [35, 14] width 58 height 14
click at [510, 12] on div "Request A Call Oops, something went wrong. We're looking into it. CLOSE Success…" at bounding box center [514, 12] width 60 height 19
click at [512, 12] on div "Request A Call Oops, something went wrong. We're looking into it. CLOSE Success…" at bounding box center [514, 12] width 60 height 19
click at [84, 14] on span "Overview" at bounding box center [84, 12] width 28 height 9
click at [83, 12] on span "Overview" at bounding box center [84, 12] width 28 height 9
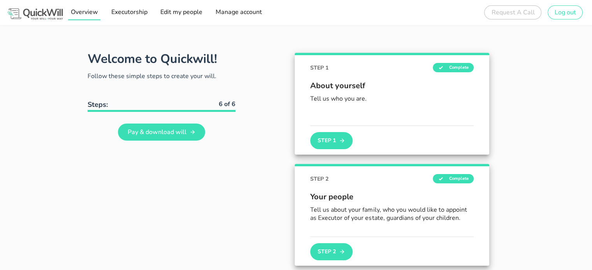
click at [83, 12] on span "Overview" at bounding box center [84, 12] width 28 height 9
click at [137, 17] on link "Executorship" at bounding box center [128, 13] width 41 height 16
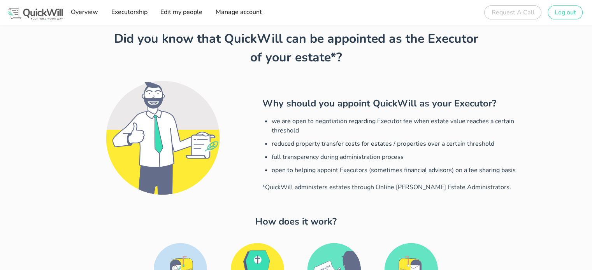
click at [35, 12] on img at bounding box center [35, 14] width 58 height 14
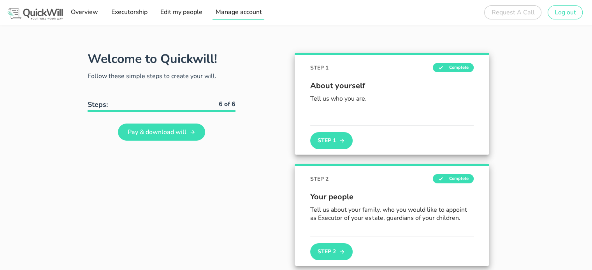
click at [243, 10] on span "Manage account" at bounding box center [238, 12] width 47 height 9
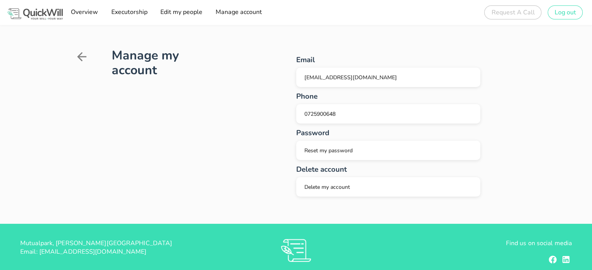
click at [126, 60] on h1 "Manage my account" at bounding box center [167, 63] width 110 height 30
click at [38, 18] on img at bounding box center [35, 14] width 58 height 14
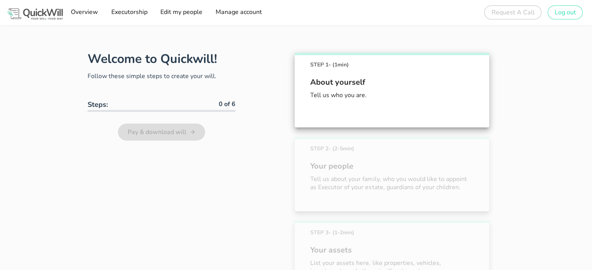
click at [31, 15] on img at bounding box center [35, 14] width 58 height 14
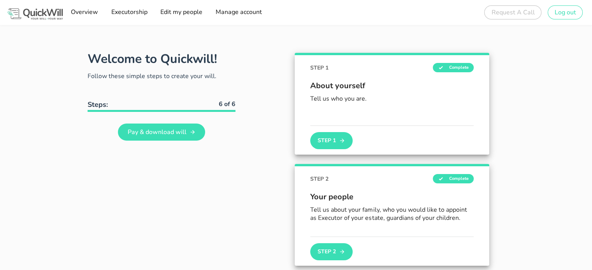
click at [31, 15] on img at bounding box center [35, 14] width 58 height 14
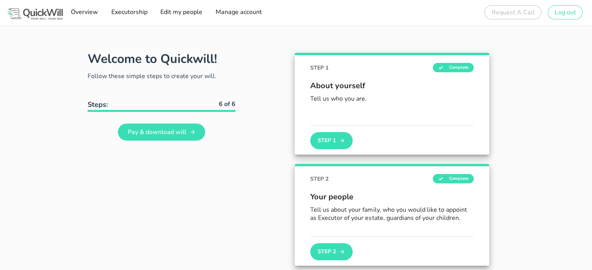
click at [30, 15] on img at bounding box center [35, 14] width 58 height 14
click at [10, 16] on img at bounding box center [35, 14] width 58 height 14
click at [11, 15] on img at bounding box center [35, 14] width 58 height 14
click at [280, 10] on div "Overview Executorship Edit my people Manage account Request A Call Oops, someth…" at bounding box center [296, 12] width 592 height 25
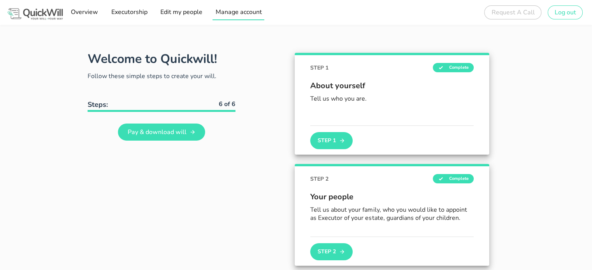
click at [240, 8] on span "Manage account" at bounding box center [238, 12] width 47 height 9
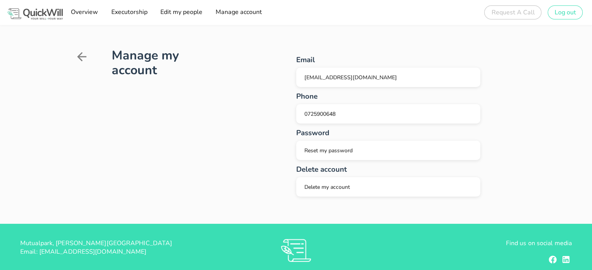
drag, startPoint x: 240, startPoint y: 8, endPoint x: 597, endPoint y: 42, distance: 358.4
click at [335, 26] on div "Sign up to create your free will The first step in setting up your will is crea…" at bounding box center [296, 157] width 592 height 314
click at [535, 0] on div "Overview Executorship Edit my people Manage account Request A Call Oops, someth…" at bounding box center [296, 12] width 592 height 25
click at [521, 16] on div "Request A Call Oops, something went wrong. We're looking into it. CLOSE Success…" at bounding box center [514, 12] width 60 height 19
click at [519, 16] on div "Request A Call Oops, something went wrong. We're looking into it. CLOSE Success…" at bounding box center [514, 12] width 60 height 19
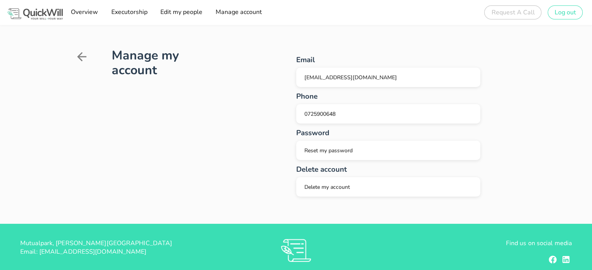
click at [519, 16] on div "Request A Call Oops, something went wrong. We're looking into it. CLOSE Success…" at bounding box center [514, 12] width 60 height 19
click at [520, 17] on div "Request A Call Oops, something went wrong. We're looking into it. CLOSE Success…" at bounding box center [514, 12] width 60 height 19
click at [523, 18] on div "Request A Call Oops, something went wrong. We're looking into it. CLOSE Success…" at bounding box center [514, 12] width 60 height 19
click at [524, 18] on div "Request A Call Oops, something went wrong. We're looking into it. CLOSE Success…" at bounding box center [514, 12] width 60 height 19
click at [524, 19] on div "Request A Call Oops, something went wrong. We're looking into it. CLOSE Success…" at bounding box center [514, 12] width 60 height 19
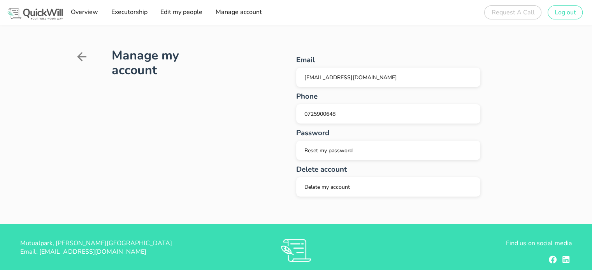
click at [524, 19] on div "Request A Call Oops, something went wrong. We're looking into it. CLOSE Success…" at bounding box center [514, 12] width 60 height 19
drag, startPoint x: 524, startPoint y: 19, endPoint x: 530, endPoint y: 18, distance: 5.2
click at [527, 19] on div "Request A Call Oops, something went wrong. We're looking into it. CLOSE Success…" at bounding box center [514, 12] width 60 height 19
click at [531, 18] on div "Request A Call Oops, something went wrong. We're looking into it. CLOSE Success…" at bounding box center [514, 12] width 60 height 19
click at [534, 17] on div "Request A Call Oops, something went wrong. We're looking into it. CLOSE Success…" at bounding box center [514, 12] width 60 height 19
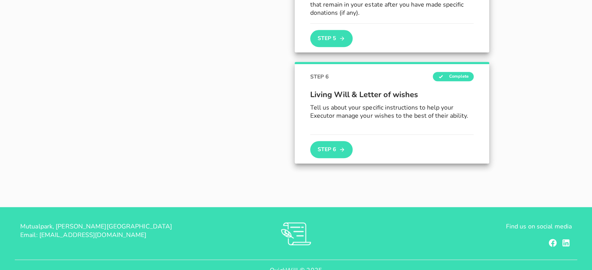
scroll to position [515, 0]
